Goal: Task Accomplishment & Management: Use online tool/utility

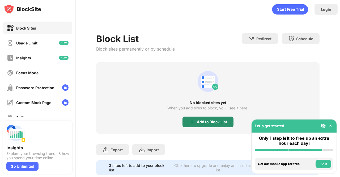
click at [202, 120] on div "Add to Block List" at bounding box center [212, 122] width 30 height 4
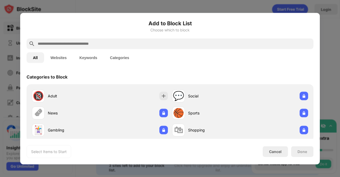
click at [83, 46] on input "text" at bounding box center [174, 43] width 274 height 6
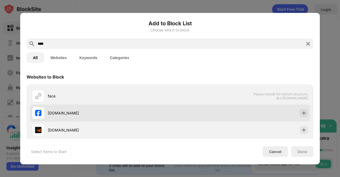
type input "****"
click at [79, 116] on div "facebook.com" at bounding box center [101, 112] width 138 height 13
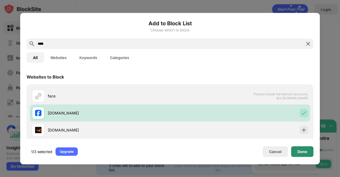
click at [303, 154] on div "Done" at bounding box center [302, 151] width 22 height 11
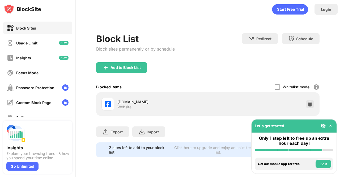
click at [232, 70] on div "Add to Block List" at bounding box center [207, 71] width 223 height 19
click at [331, 126] on img at bounding box center [330, 125] width 5 height 5
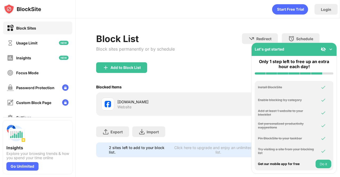
click at [203, 64] on div "Add to Block List" at bounding box center [207, 71] width 223 height 19
